Goal: Transaction & Acquisition: Purchase product/service

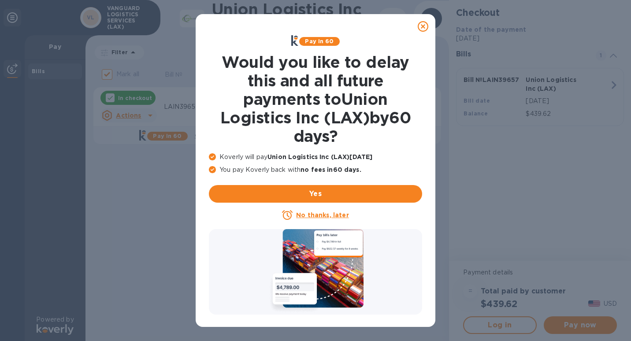
click at [426, 24] on icon at bounding box center [423, 26] width 11 height 11
click at [422, 28] on icon at bounding box center [423, 26] width 11 height 11
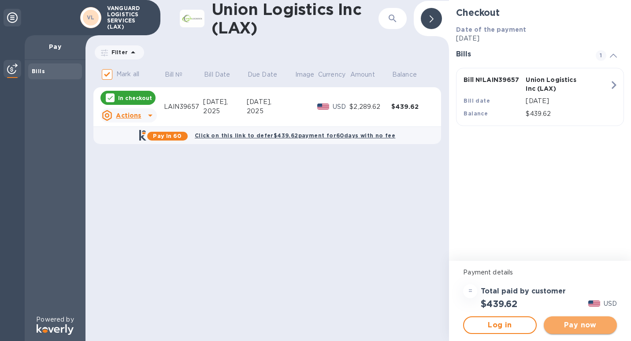
click at [582, 326] on span "Pay now" at bounding box center [580, 325] width 59 height 11
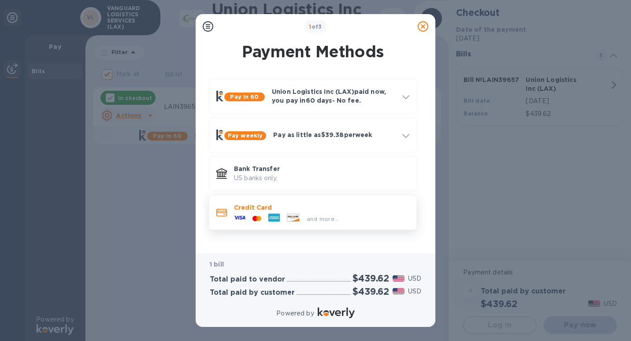
click at [266, 215] on div at bounding box center [274, 218] width 19 height 13
